Goal: Task Accomplishment & Management: Manage account settings

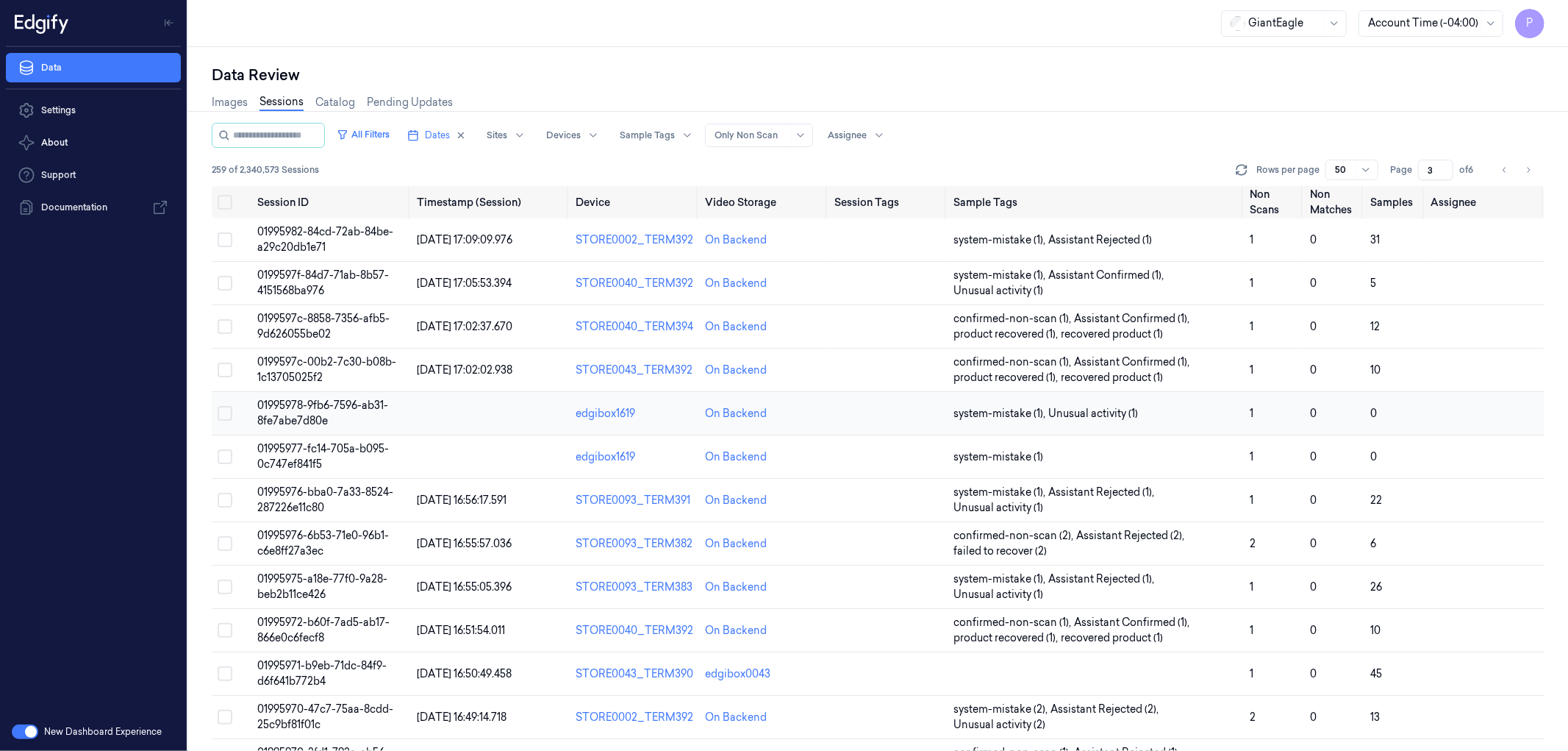
click at [222, 409] on button "Select row" at bounding box center [225, 413] width 15 height 15
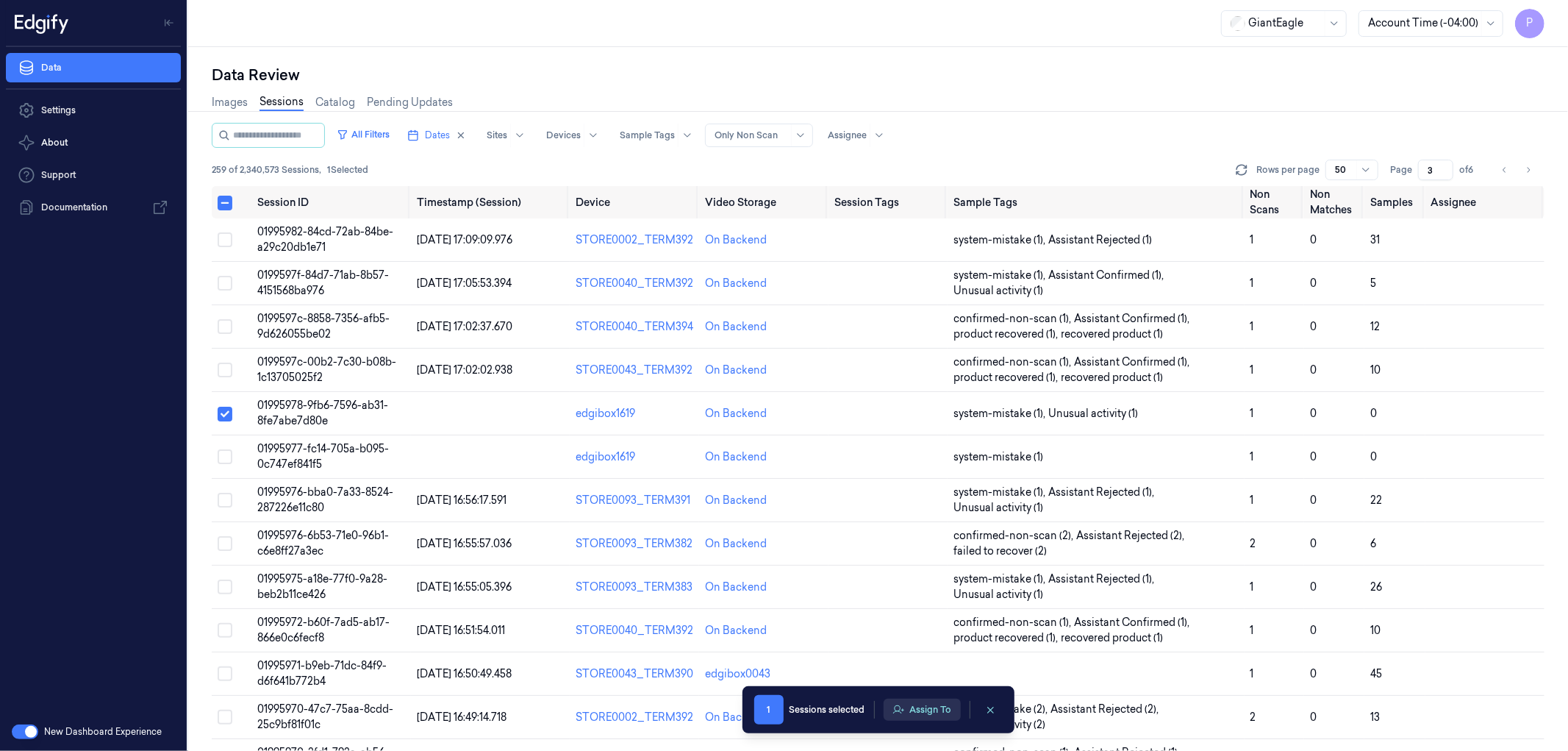
click at [936, 705] on button "Assign To" at bounding box center [922, 709] width 77 height 22
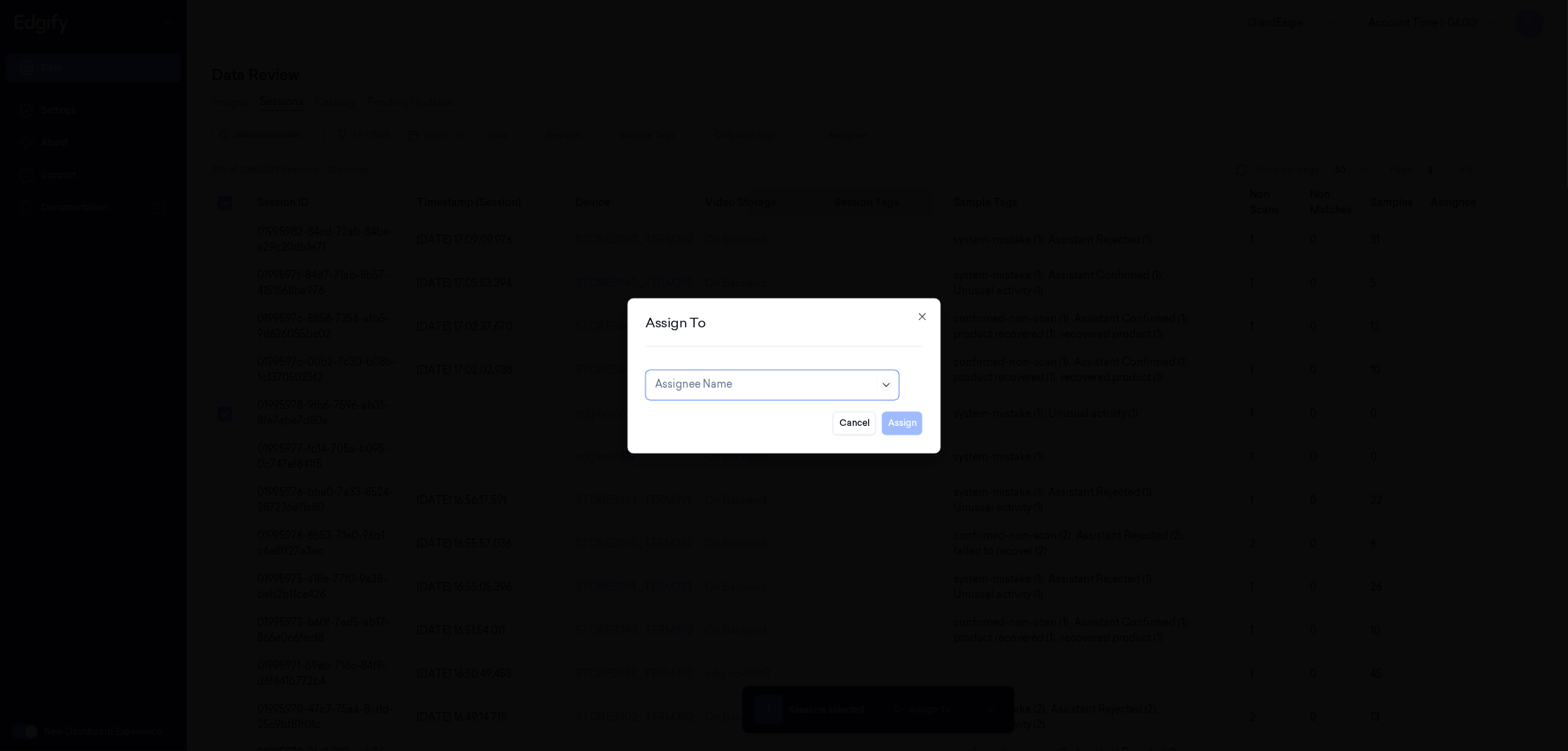
click at [887, 383] on icon at bounding box center [887, 385] width 12 height 12
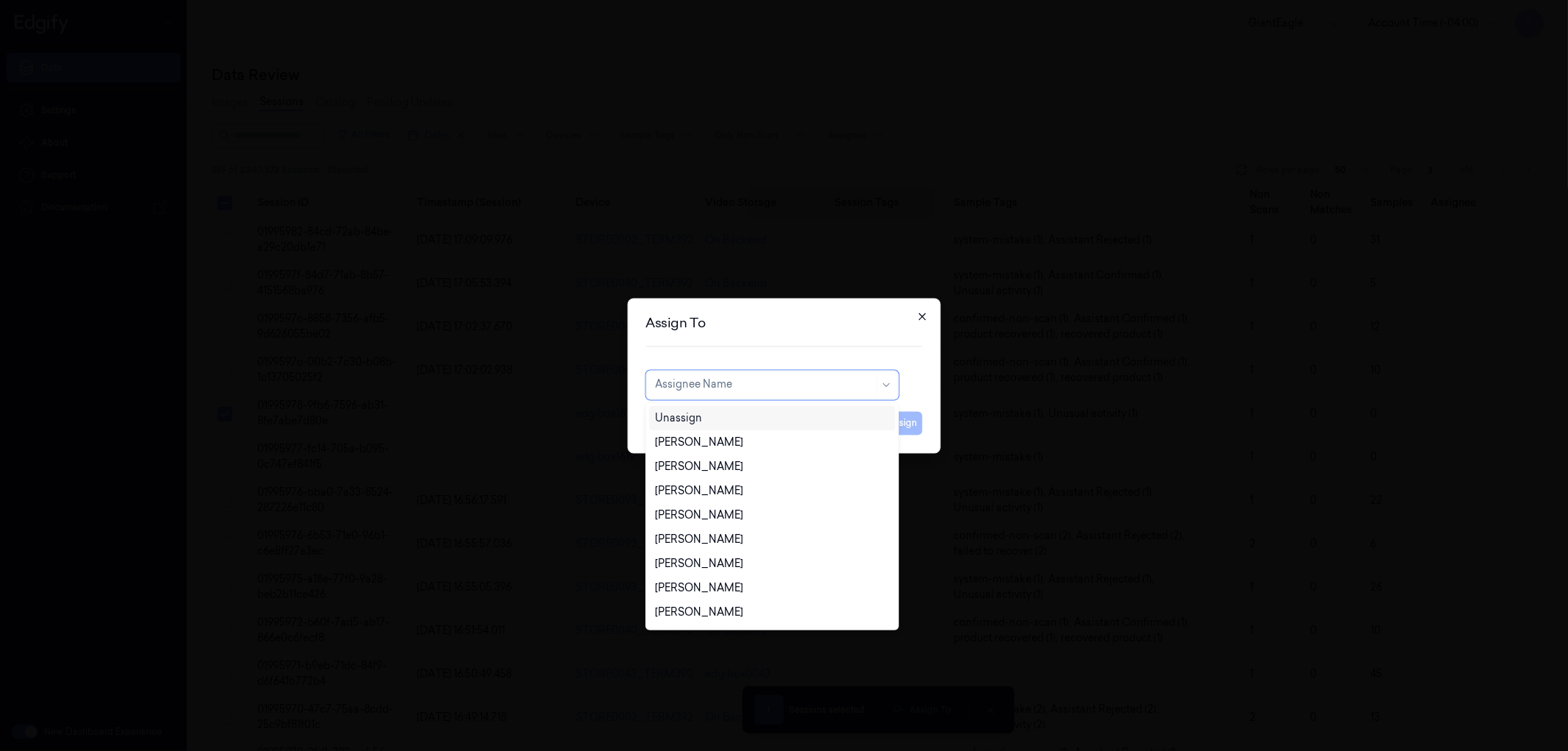
click at [923, 315] on icon "button" at bounding box center [923, 316] width 7 height 7
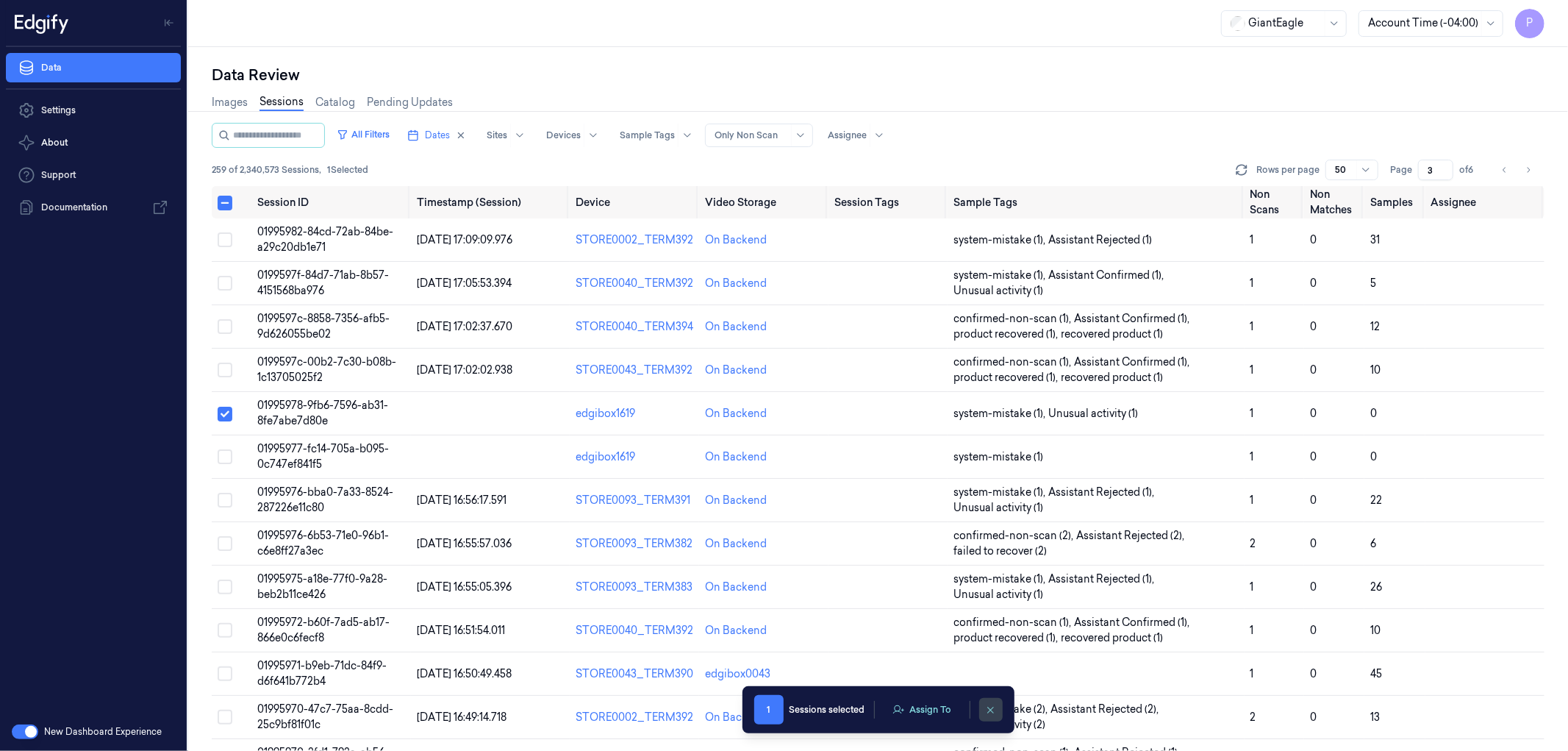
click at [989, 711] on icon "clearSelection" at bounding box center [991, 709] width 6 height 6
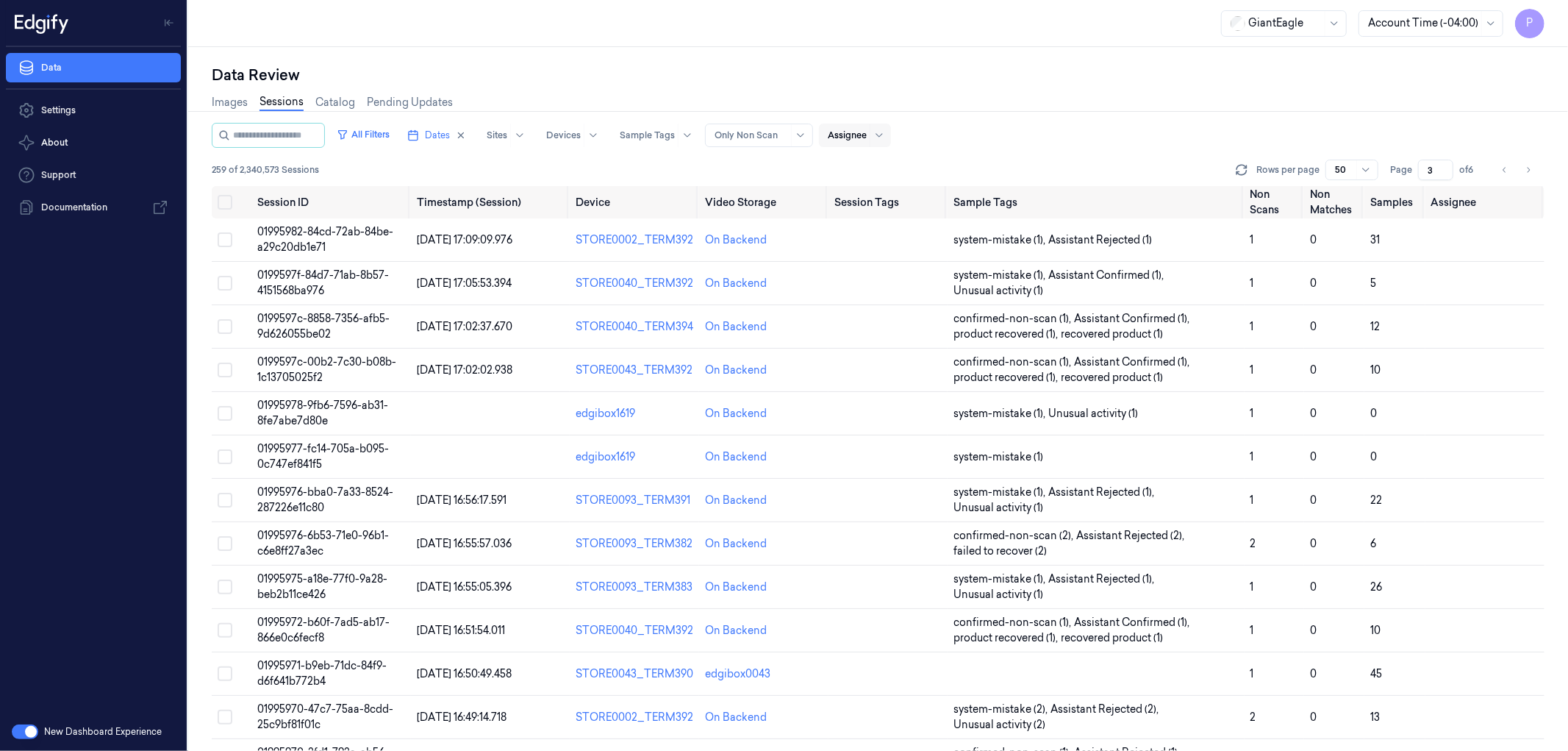
click at [887, 132] on div at bounding box center [878, 135] width 18 height 23
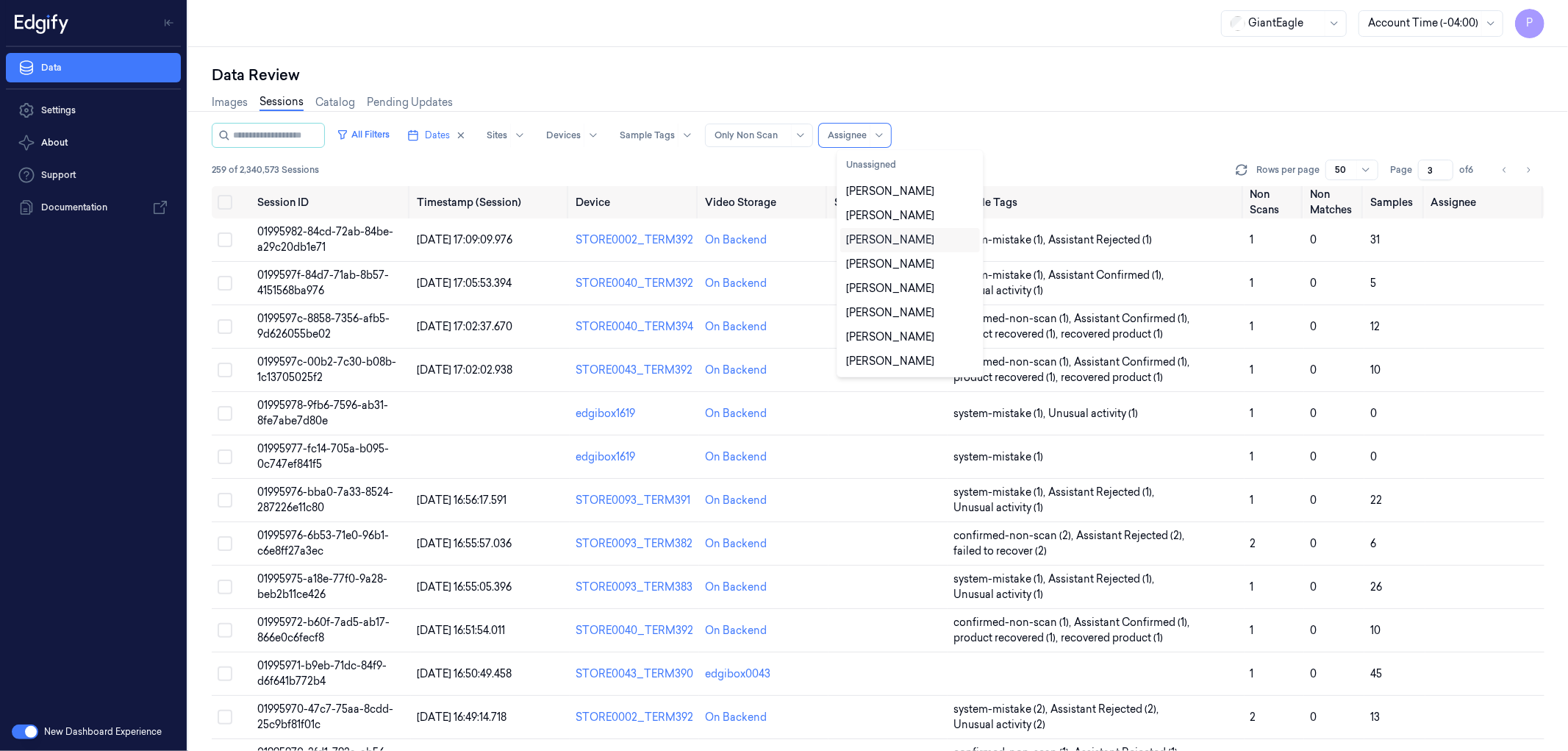
click at [1061, 70] on div "Data Review" at bounding box center [878, 75] width 1333 height 21
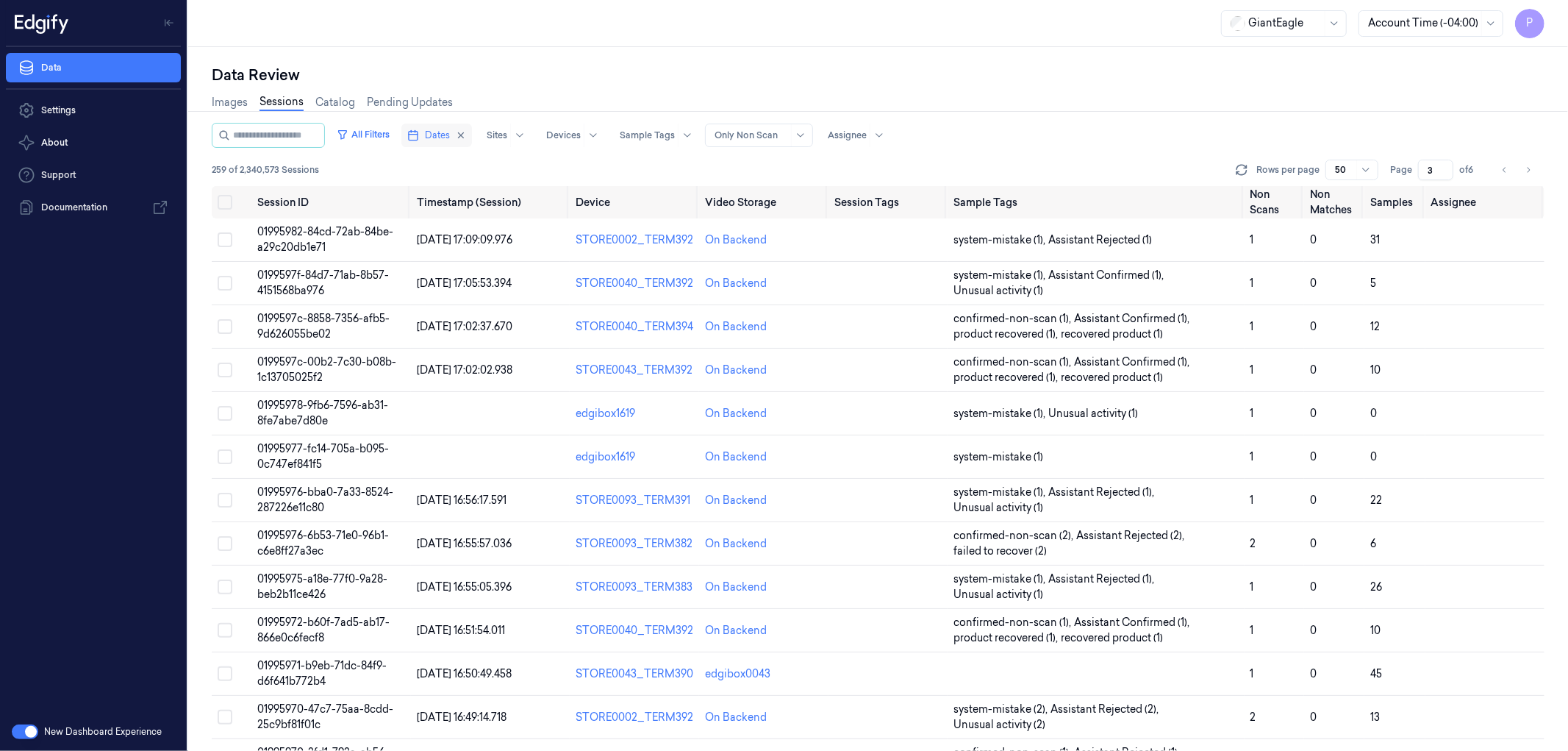
click at [450, 133] on span "Dates" at bounding box center [437, 135] width 25 height 13
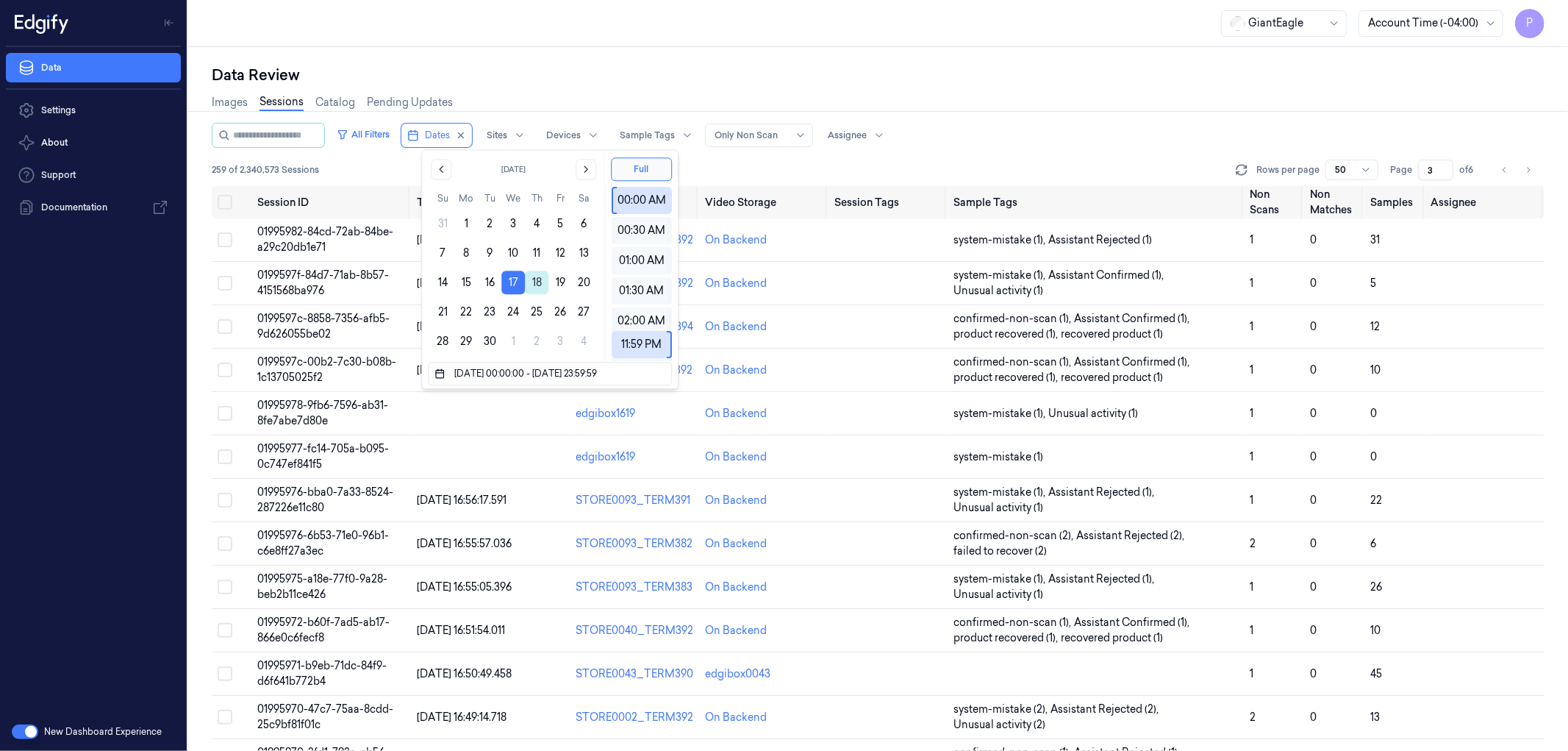
click at [538, 283] on button "18" at bounding box center [536, 282] width 23 height 23
click at [514, 278] on button "17" at bounding box center [513, 282] width 23 height 23
click at [541, 285] on button "18" at bounding box center [536, 282] width 23 height 23
click at [541, 284] on button "18" at bounding box center [536, 282] width 23 height 23
type input "[DATE] 00:00:00 - [DATE] 23:59:59"
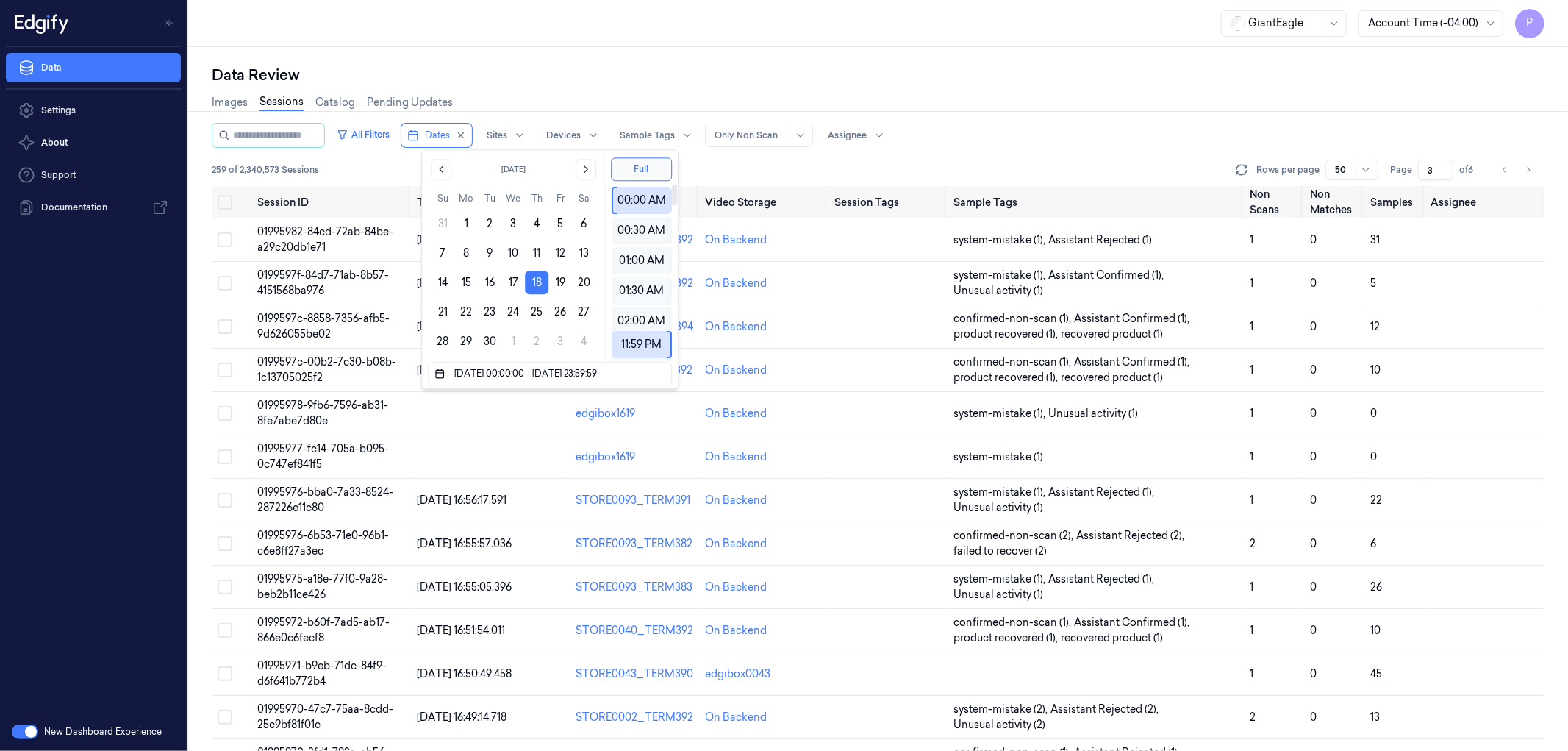
click at [912, 64] on div "Data Review" at bounding box center [878, 75] width 1333 height 21
type input "1"
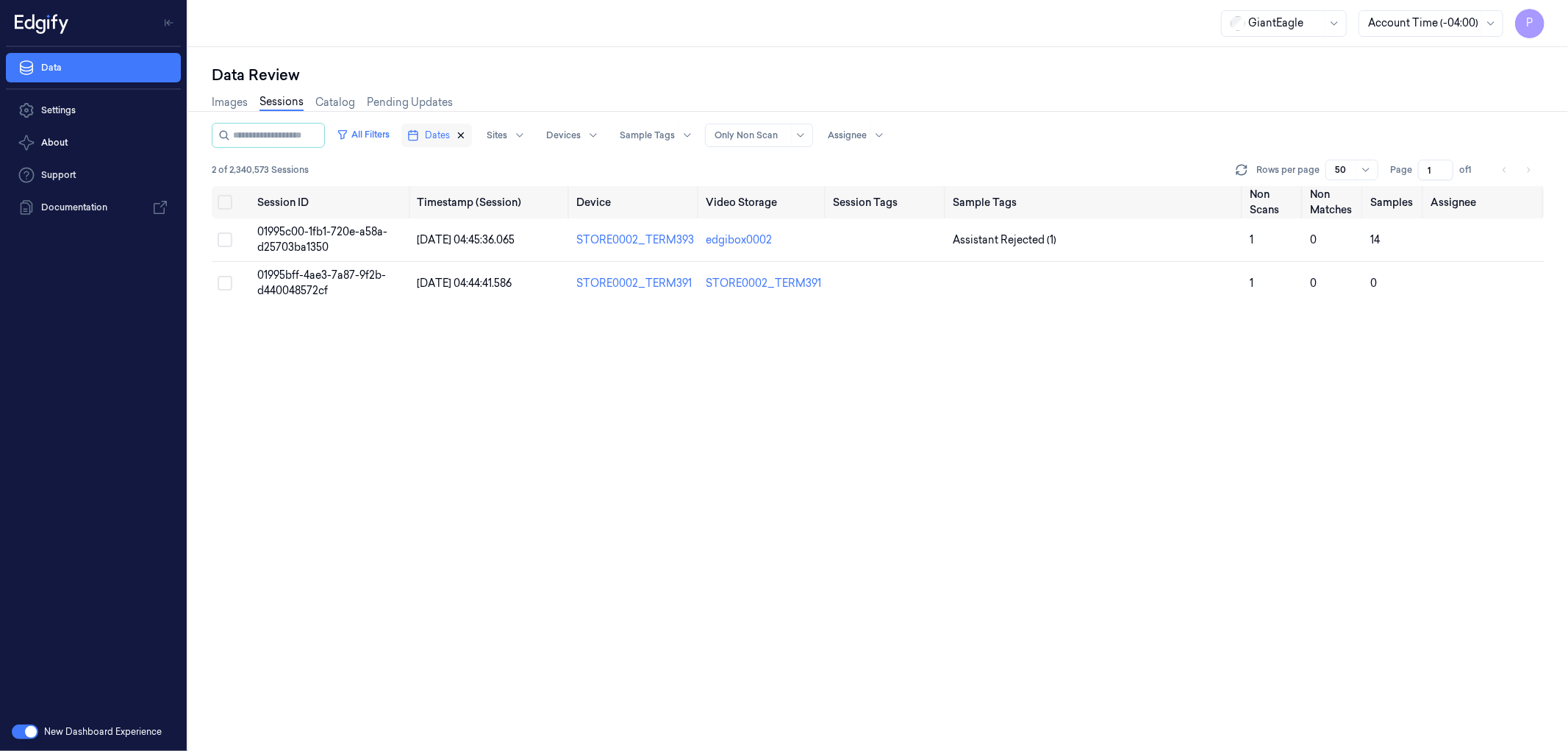
click at [466, 136] on icon "button" at bounding box center [461, 136] width 10 height 10
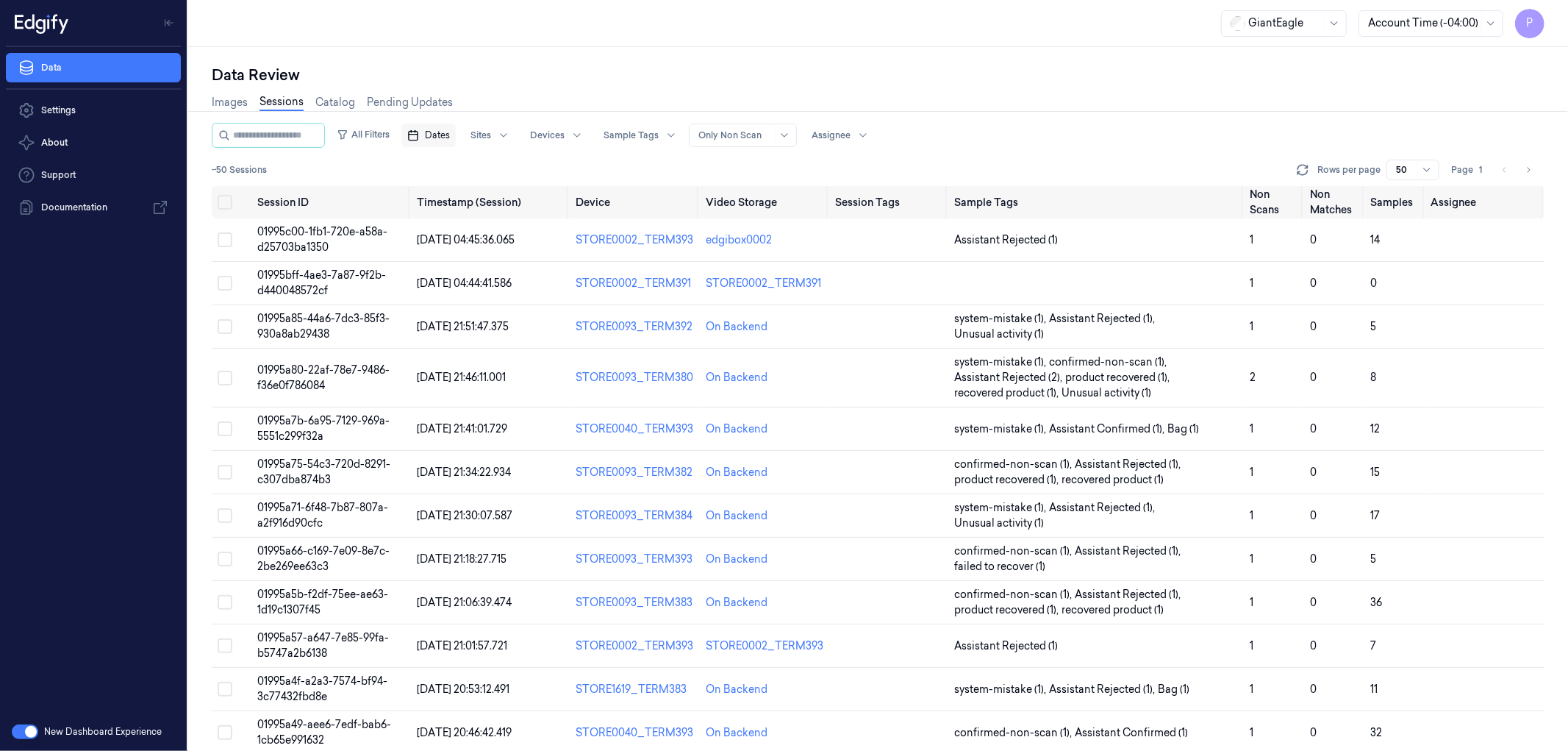
click at [450, 135] on span "Dates" at bounding box center [437, 135] width 25 height 13
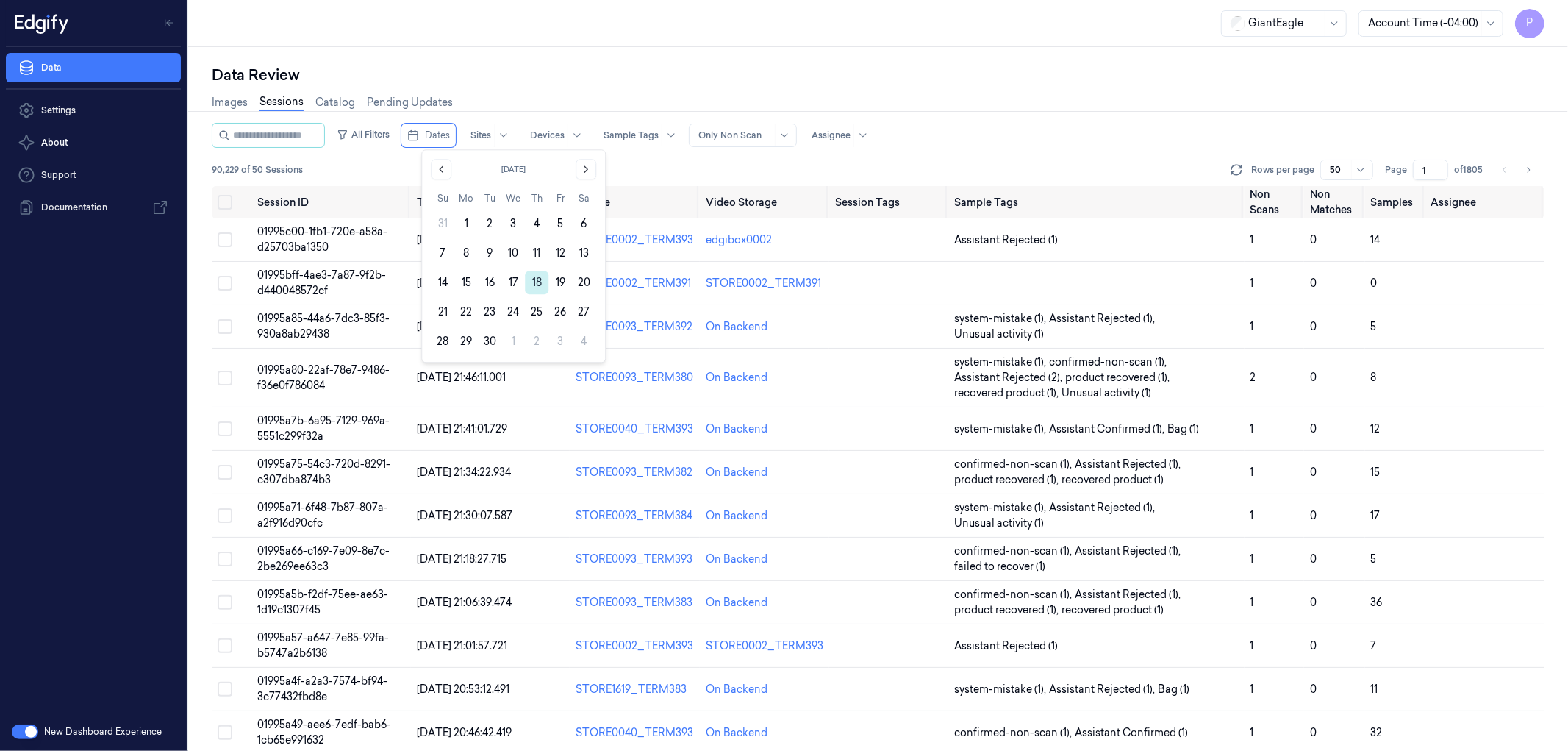
click at [539, 282] on button "18" at bounding box center [536, 282] width 23 height 23
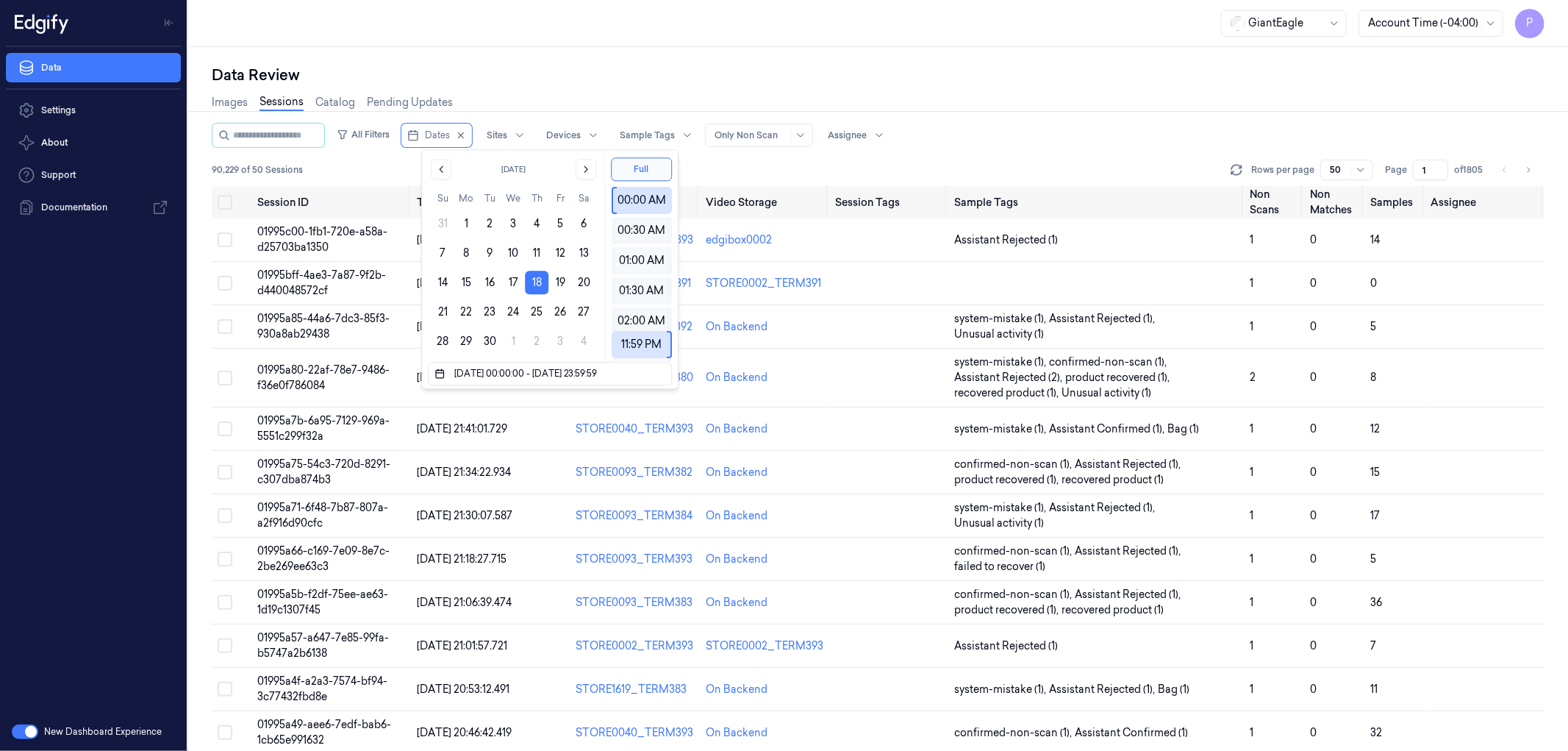
click at [539, 282] on button "18" at bounding box center [536, 282] width 23 height 23
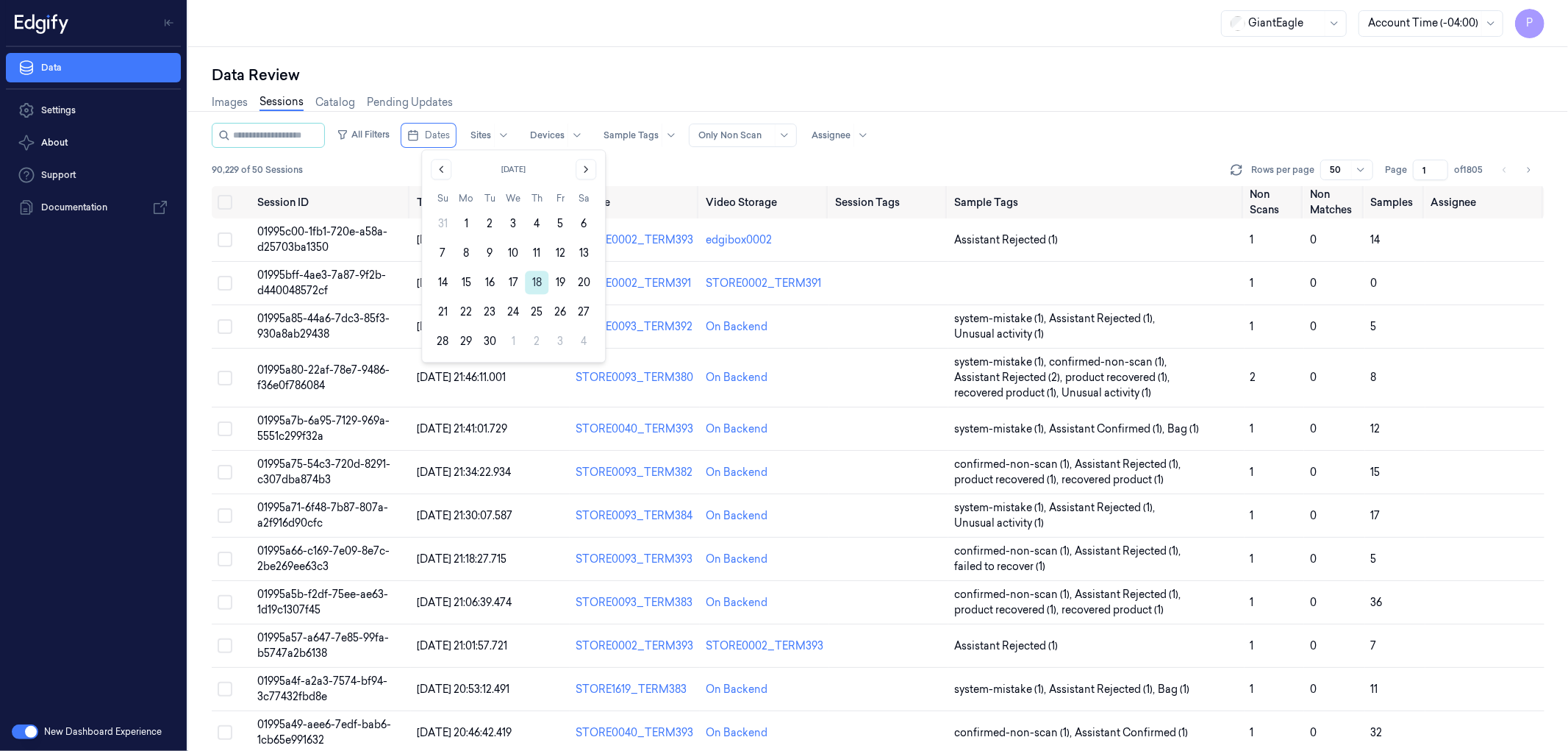
click at [540, 278] on button "18" at bounding box center [536, 282] width 23 height 23
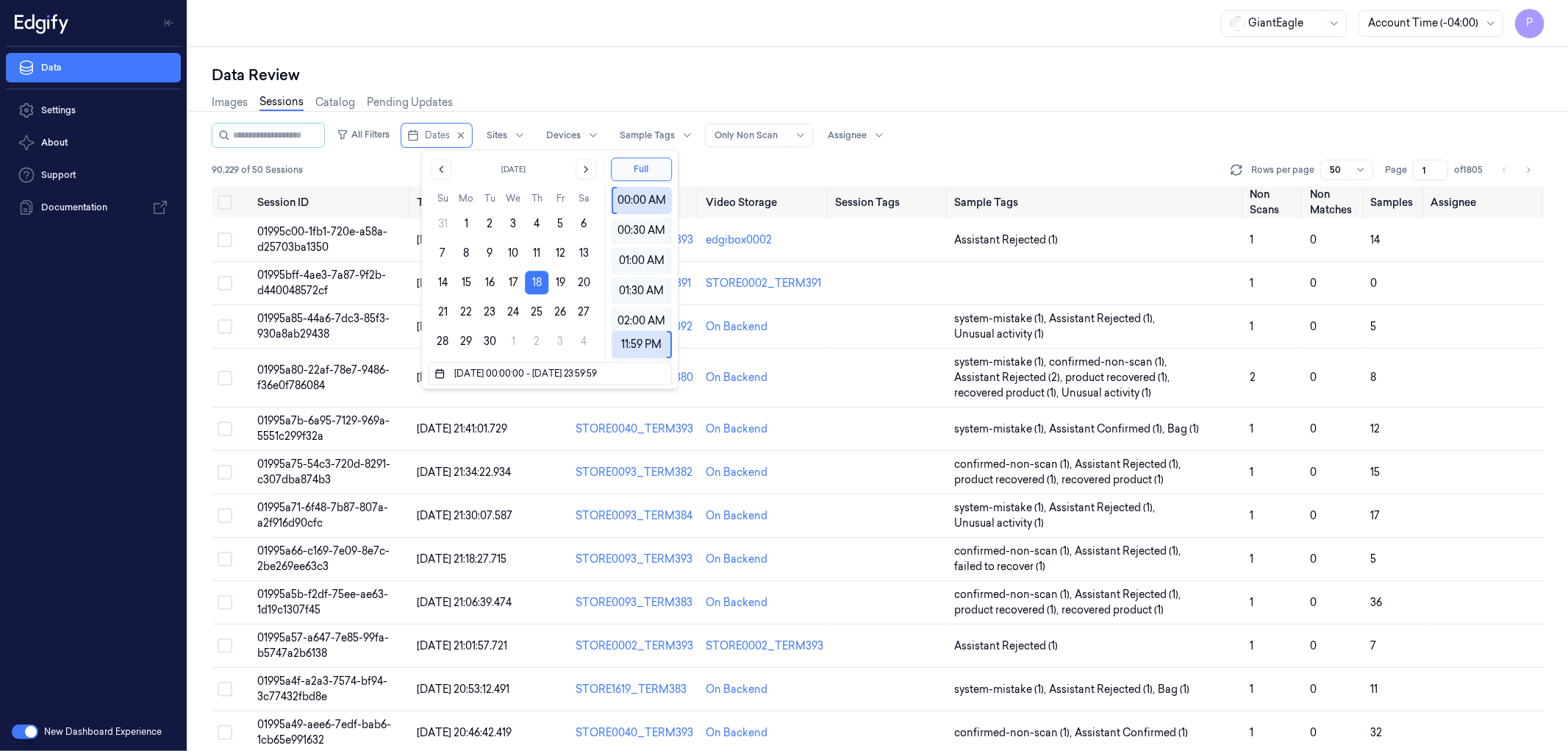
click at [865, 72] on div "Data Review" at bounding box center [878, 75] width 1333 height 21
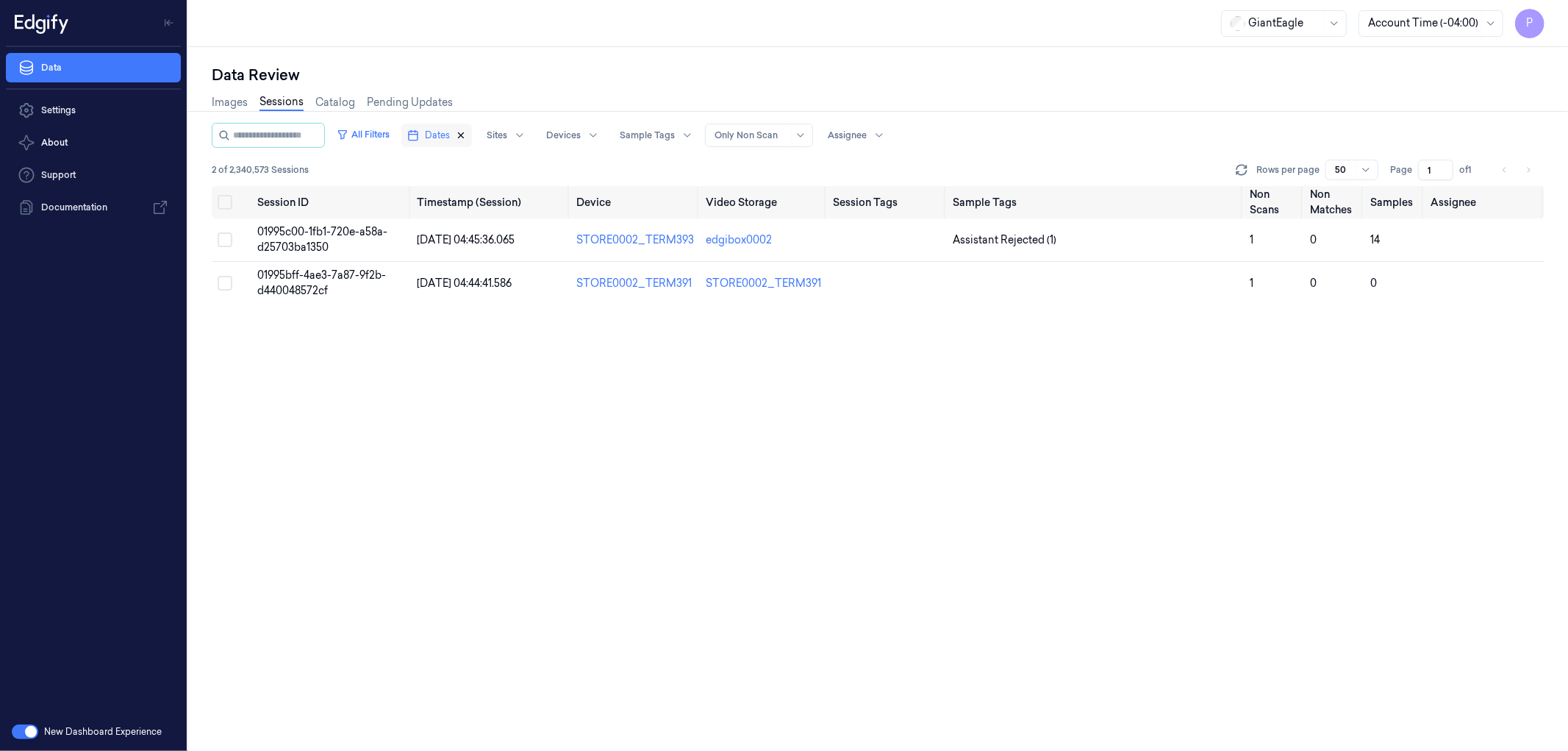
click at [466, 134] on icon "button" at bounding box center [461, 136] width 10 height 10
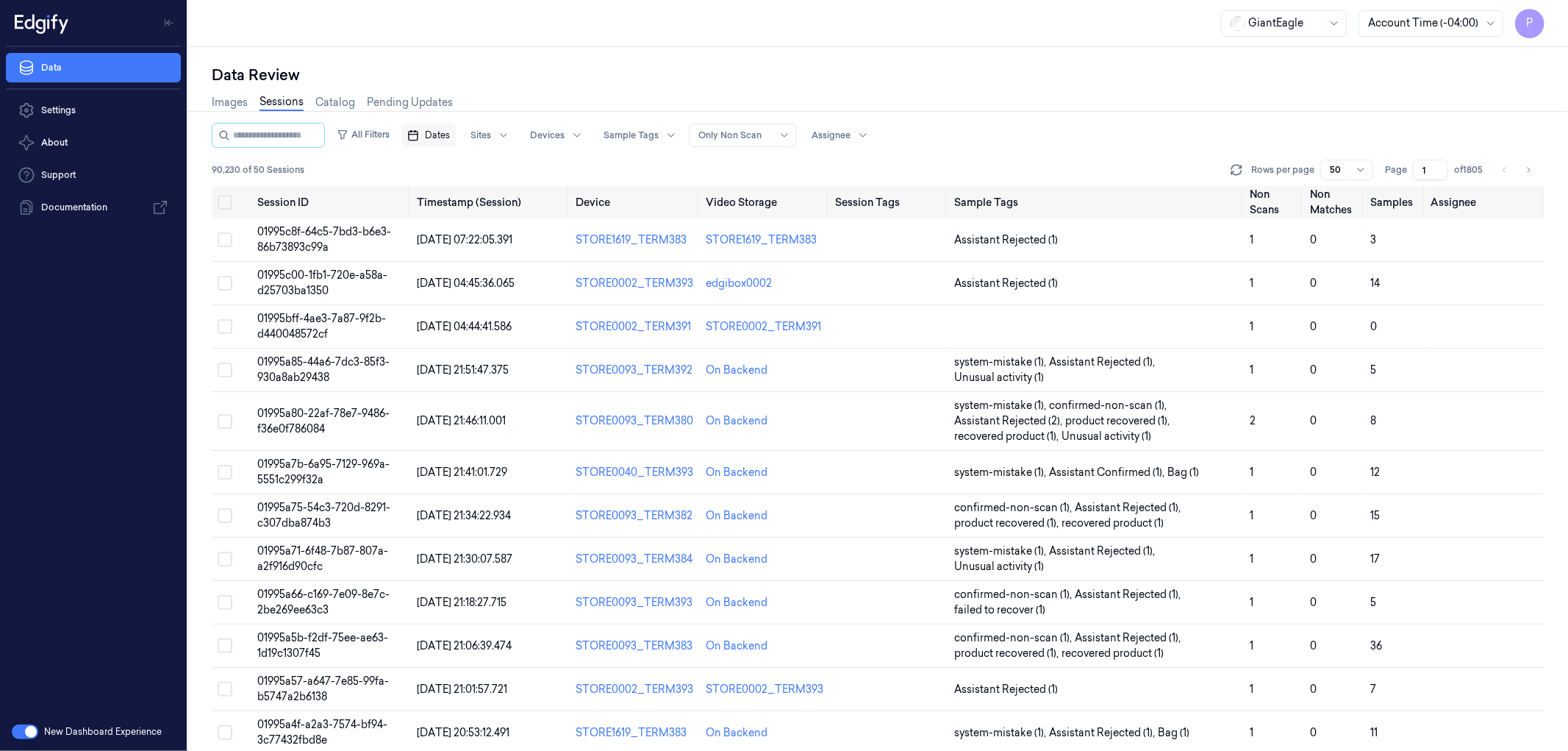
click at [450, 130] on span "Dates" at bounding box center [437, 135] width 25 height 13
click at [537, 278] on button "18" at bounding box center [536, 282] width 23 height 23
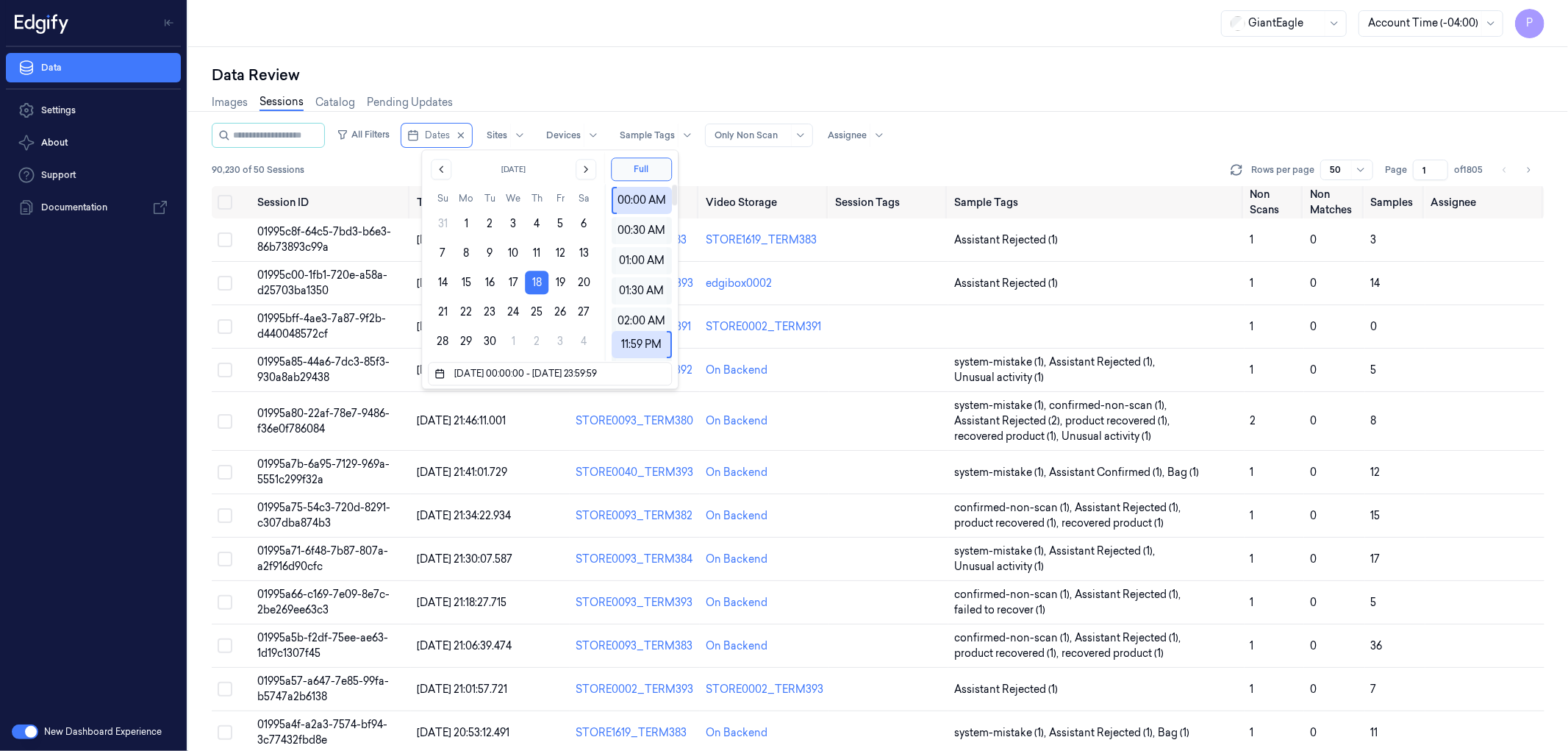
click at [752, 67] on div "Data Review" at bounding box center [878, 75] width 1333 height 21
